Goal: Submit feedback/report problem: Submit feedback/report problem

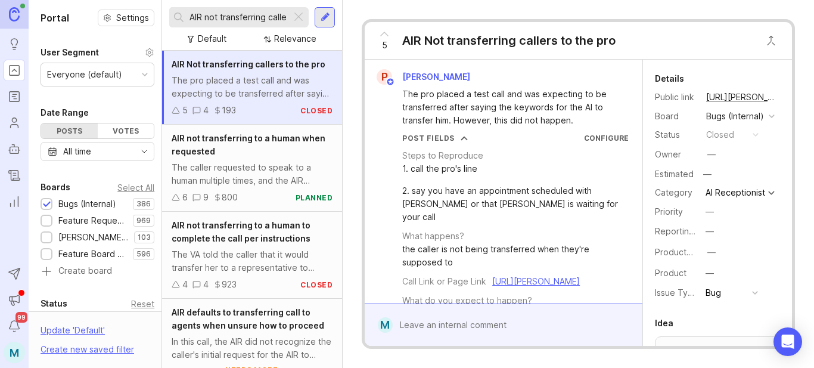
click at [301, 15] on div at bounding box center [299, 18] width 14 height 16
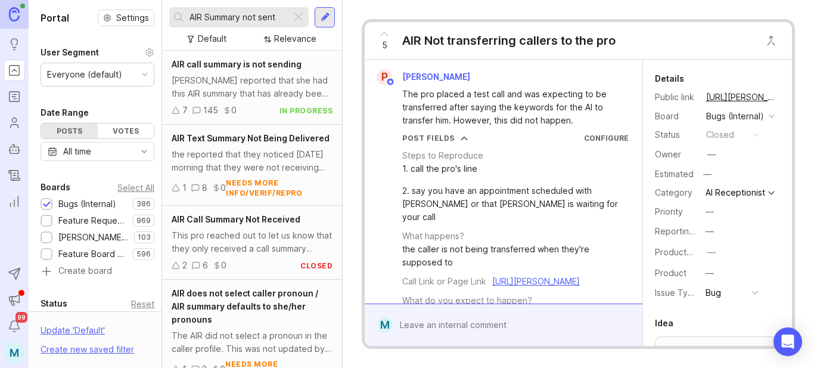
type input "AIR Summary not sent"
click at [264, 61] on span "AIR call summary is not sending" at bounding box center [237, 64] width 130 height 10
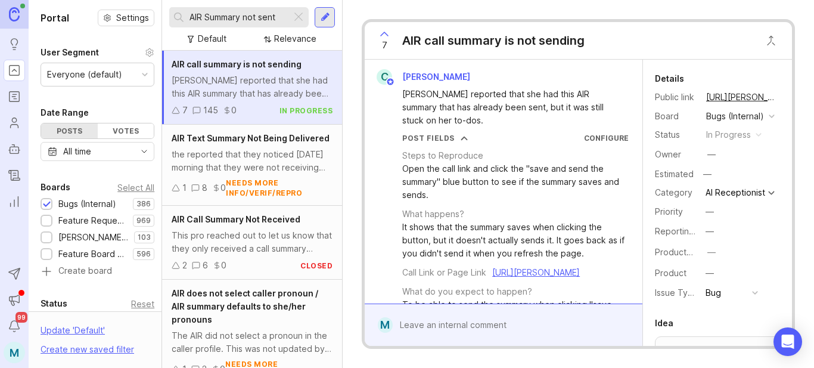
click at [452, 332] on div at bounding box center [512, 325] width 239 height 23
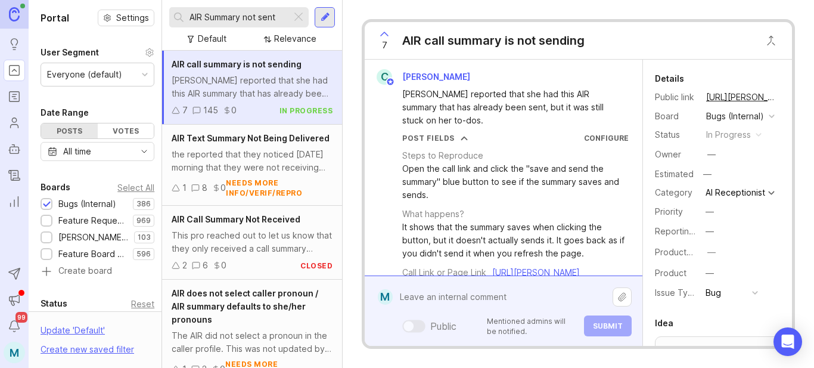
paste textarea "[PERSON_NAME] River Landscapes"
paste textarea "[URL][PERSON_NAME]"
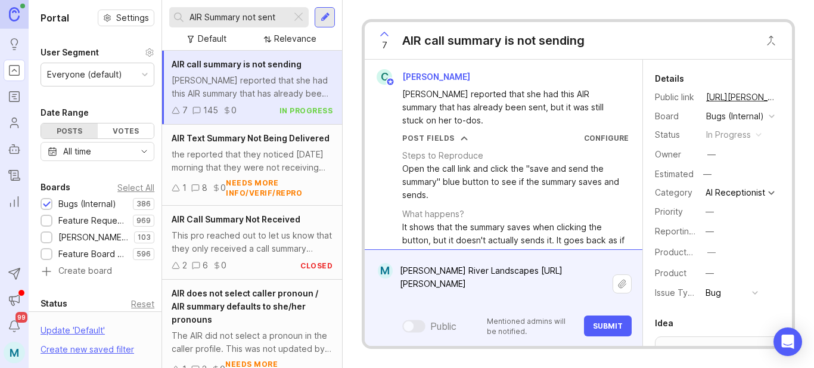
type textarea "[PERSON_NAME] River Landscapes [URL][PERSON_NAME]"
click at [612, 327] on span "Submit" at bounding box center [608, 325] width 30 height 9
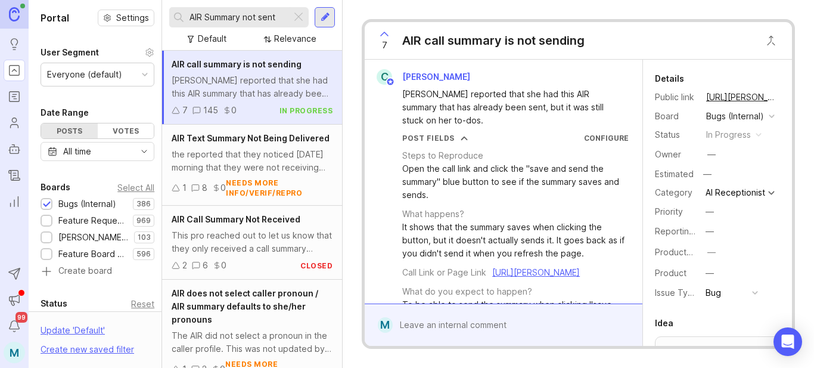
click at [780, 98] on button "copy icon" at bounding box center [788, 97] width 17 height 17
